Goal: Task Accomplishment & Management: Complete application form

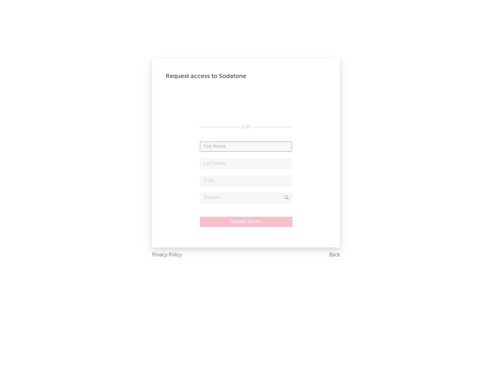
click at [246, 146] on input "text" at bounding box center [246, 146] width 92 height 10
type input "[PERSON_NAME]"
click at [246, 163] on input "text" at bounding box center [246, 164] width 92 height 10
type input "[PERSON_NAME]"
click at [246, 180] on input "text" at bounding box center [246, 181] width 92 height 10
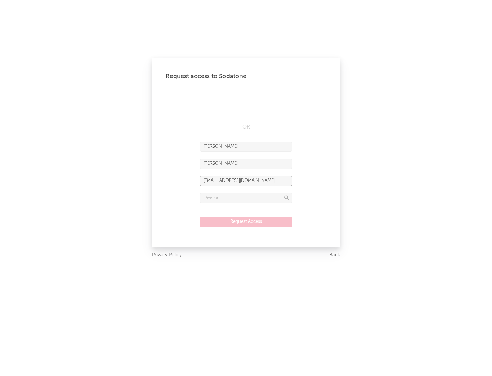
type input "[EMAIL_ADDRESS][DOMAIN_NAME]"
click at [246, 197] on input "text" at bounding box center [246, 198] width 92 height 10
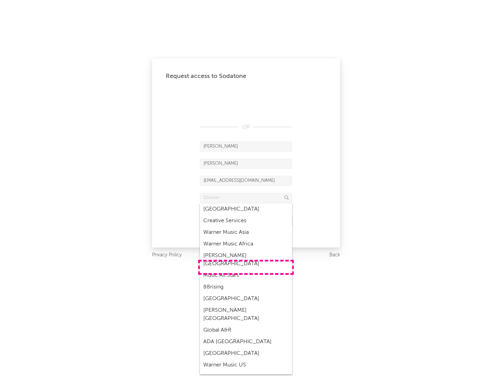
click at [246, 270] on div "Music All Stars" at bounding box center [246, 276] width 92 height 12
type input "Music All Stars"
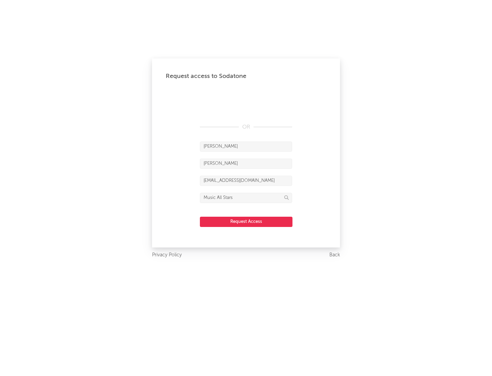
click at [246, 221] on button "Request Access" at bounding box center [246, 222] width 93 height 10
